Goal: Communication & Community: Share content

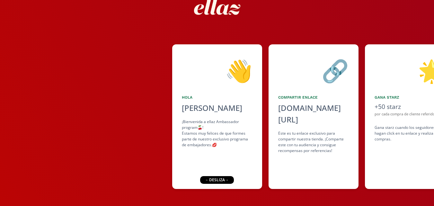
scroll to position [43, 0]
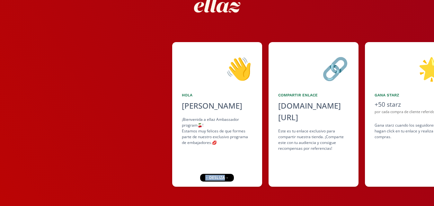
drag, startPoint x: 226, startPoint y: 178, endPoint x: 204, endPoint y: 177, distance: 21.5
click at [205, 177] on div "← desliza →" at bounding box center [217, 178] width 34 height 8
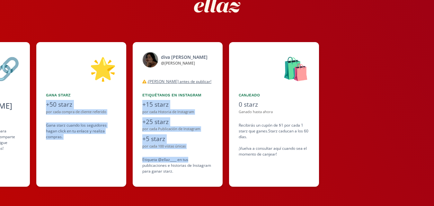
scroll to position [0, 330]
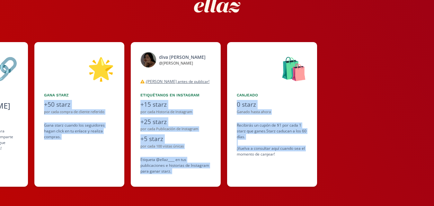
drag, startPoint x: 337, startPoint y: 156, endPoint x: 227, endPoint y: 155, distance: 110.1
click at [227, 155] on div "👋 [PERSON_NAME] ¡Bienvenida a ellaz Ambassador program🍒! Estamos muy felices de…" at bounding box center [217, 114] width 434 height 151
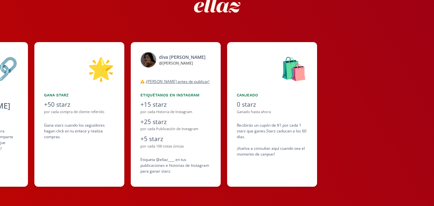
click at [270, 156] on div "Recibirás un cupón de $1 por cada 1 starz que ganes. Starz caducan a los 60 día…" at bounding box center [272, 139] width 71 height 35
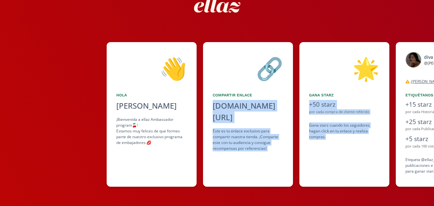
scroll to position [0, 43]
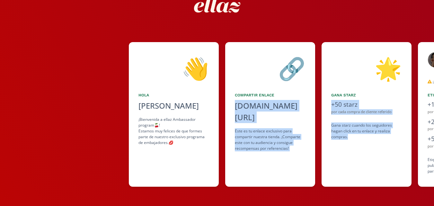
drag, startPoint x: 100, startPoint y: 172, endPoint x: 178, endPoint y: 170, distance: 78.4
click at [178, 170] on div "👋 [PERSON_NAME] ¡Bienvenida a ellaz Ambassador program🍒! Estamos muy felices de…" at bounding box center [217, 114] width 434 height 151
click at [239, 170] on div "🔗 Compartir Enlace [DOMAIN_NAME][URL] click to copy Este es tu enlace exclusivo…" at bounding box center [270, 114] width 90 height 144
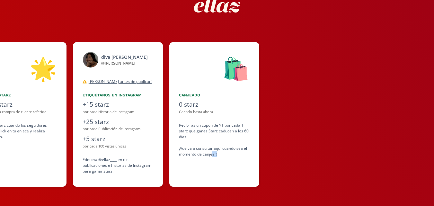
scroll to position [0, 392]
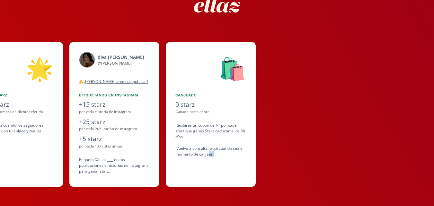
drag, startPoint x: 319, startPoint y: 160, endPoint x: 222, endPoint y: 165, distance: 97.4
click at [222, 165] on div "👋 [PERSON_NAME] ¡Bienvenida a ellaz Ambassador program🍒! Estamos muy felices de…" at bounding box center [217, 114] width 434 height 151
click at [222, 165] on div "🛍️ Canjeado 0 starz Ganado hasta ahora Recibirás un cupón de $1 por cada 1 star…" at bounding box center [211, 114] width 90 height 144
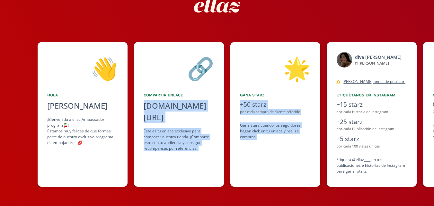
scroll to position [0, 132]
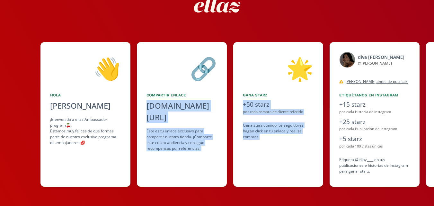
drag, startPoint x: 48, startPoint y: 158, endPoint x: 135, endPoint y: 164, distance: 86.9
click at [135, 164] on div "👋 [PERSON_NAME] ¡Bienvenida a ellaz Ambassador program🍒! Estamos muy felices de…" at bounding box center [217, 114] width 434 height 151
click at [165, 165] on div "🔗 Compartir Enlace [DOMAIN_NAME][URL] click to copy Este es tu enlace exclusivo…" at bounding box center [182, 114] width 90 height 144
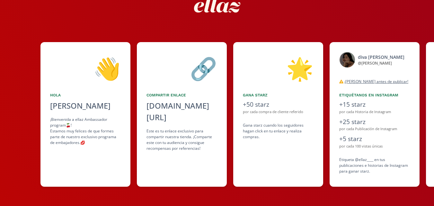
scroll to position [0, 0]
